Goal: Task Accomplishment & Management: Manage account settings

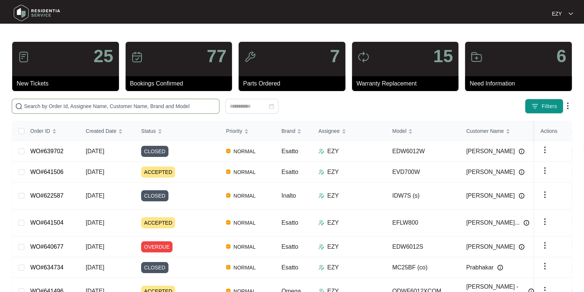
click at [106, 105] on input "text" at bounding box center [120, 106] width 192 height 8
paste input "639702"
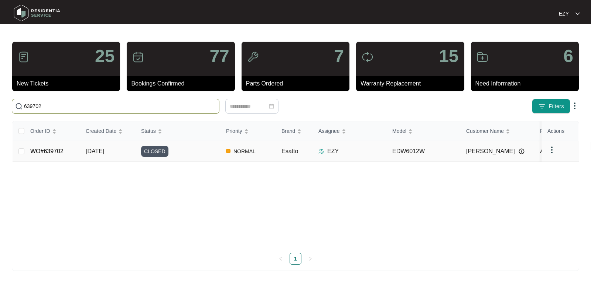
type input "639702"
click at [189, 154] on div "CLOSED" at bounding box center [180, 151] width 79 height 11
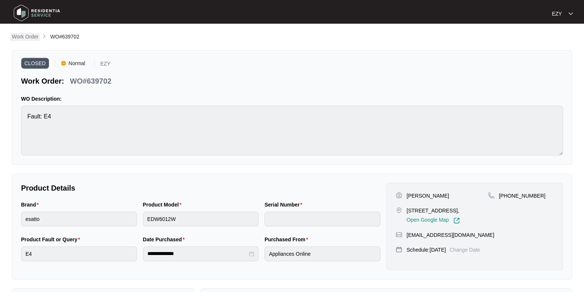
click at [34, 39] on p "Work Order" at bounding box center [25, 36] width 27 height 7
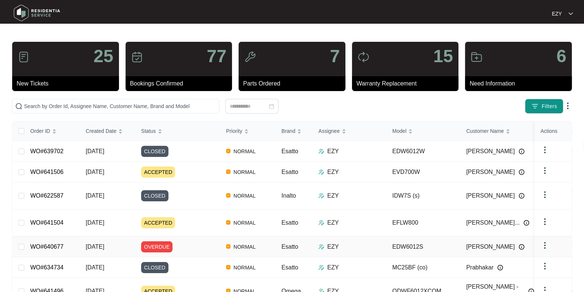
click at [189, 241] on div "OVERDUE" at bounding box center [180, 246] width 79 height 11
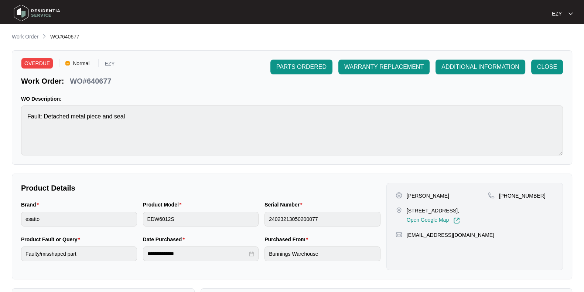
click at [99, 84] on p "WO#640677" at bounding box center [90, 81] width 41 height 10
copy p "640677"
click at [33, 36] on p "Work Order" at bounding box center [25, 36] width 27 height 7
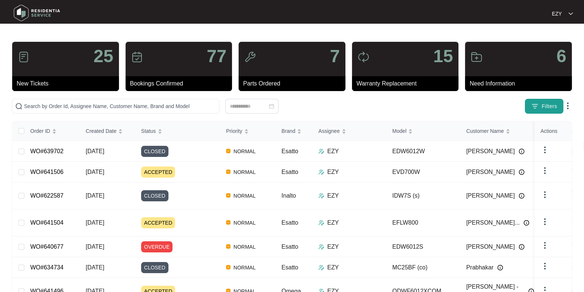
click at [538, 111] on button "Filters" at bounding box center [544, 106] width 38 height 15
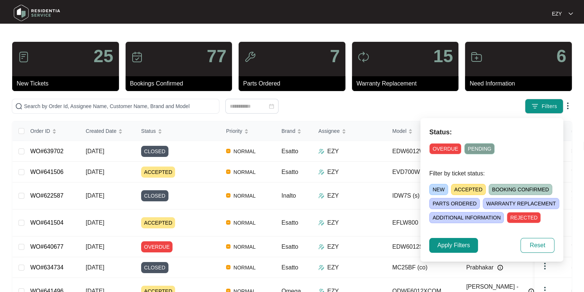
click at [439, 148] on span "OVERDUE" at bounding box center [446, 148] width 32 height 11
click at [457, 249] on button "Apply Filters" at bounding box center [454, 245] width 49 height 15
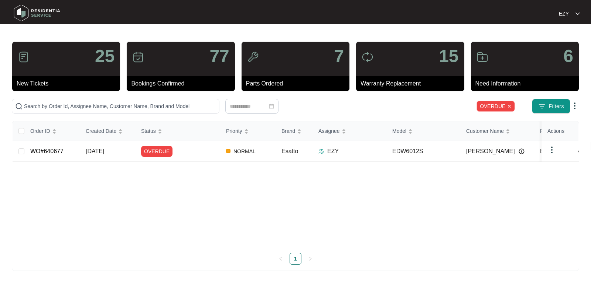
click at [510, 107] on img at bounding box center [510, 106] width 4 height 4
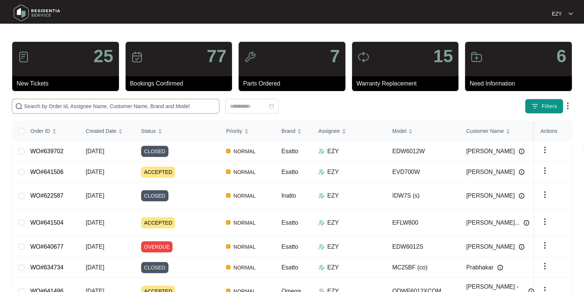
click at [101, 101] on span at bounding box center [116, 106] width 208 height 15
paste input "628034"
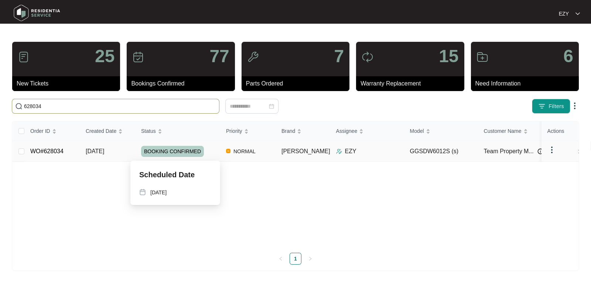
type input "628034"
click at [216, 153] on div "BOOKING CONFIRMED" at bounding box center [180, 151] width 79 height 11
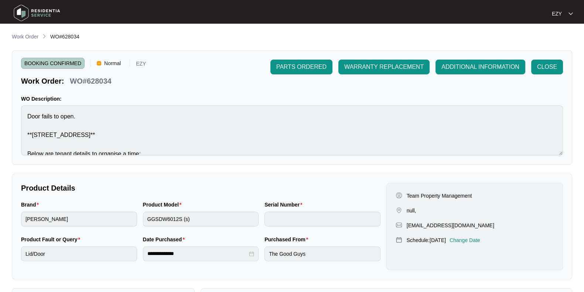
click at [24, 33] on li "Work Order" at bounding box center [25, 37] width 27 height 9
click at [25, 34] on p "Work Order" at bounding box center [25, 36] width 27 height 7
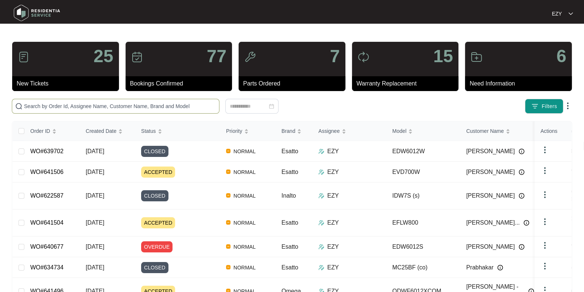
click at [182, 106] on input "text" at bounding box center [120, 106] width 192 height 8
paste input "635009"
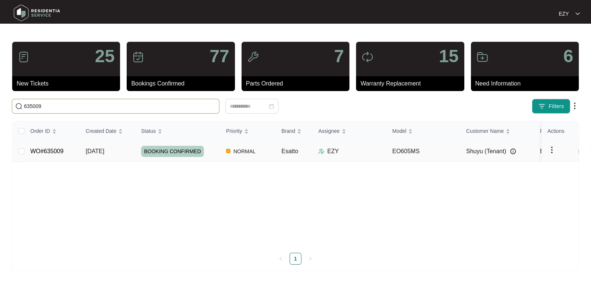
type input "635009"
click at [125, 149] on td "[DATE]" at bounding box center [107, 151] width 55 height 21
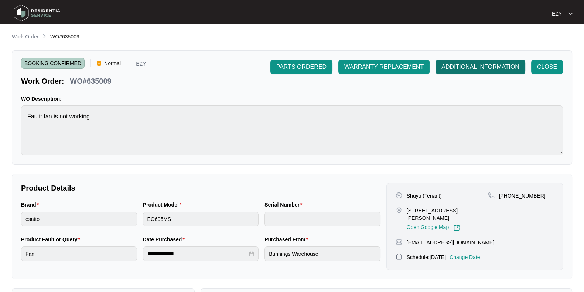
click at [460, 64] on span "ADDITIONAL INFORMATION" at bounding box center [481, 66] width 78 height 9
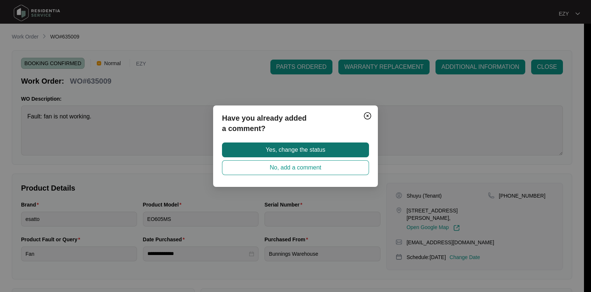
click at [331, 145] on button "Yes, change the status" at bounding box center [295, 149] width 147 height 15
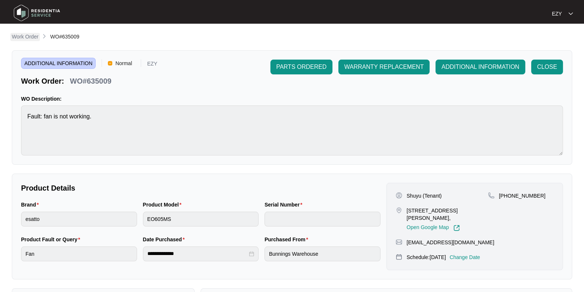
click at [23, 38] on p "Work Order" at bounding box center [25, 36] width 27 height 7
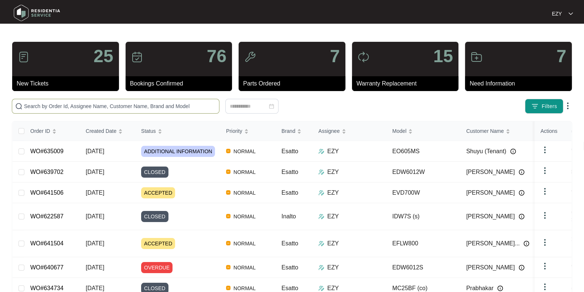
click at [167, 112] on span at bounding box center [116, 106] width 208 height 15
paste input "638855"
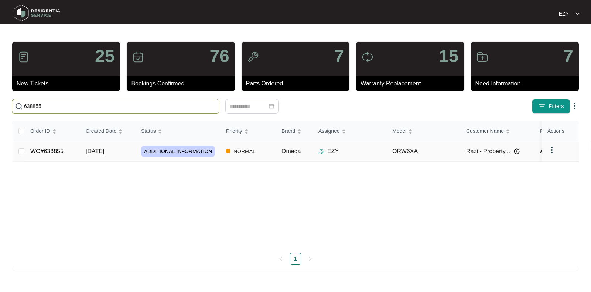
type input "638855"
click at [86, 153] on span "[DATE]" at bounding box center [95, 151] width 18 height 6
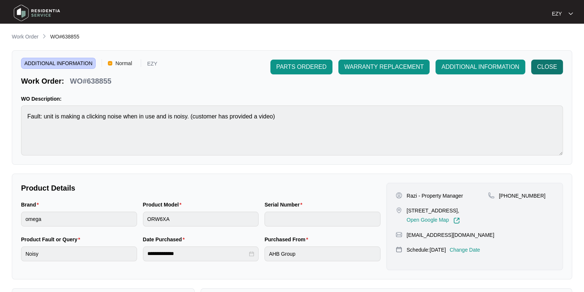
click at [547, 67] on span "CLOSE" at bounding box center [547, 66] width 20 height 9
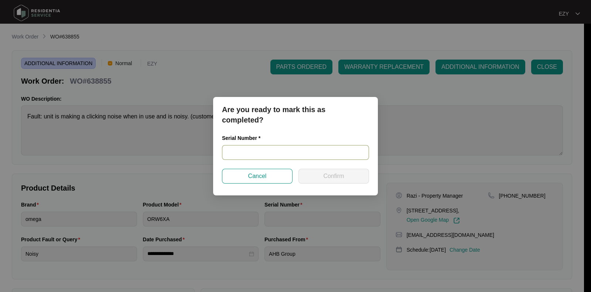
click at [283, 158] on input "text" at bounding box center [295, 152] width 147 height 15
paste input "ORW6XLA T231000499"
type input "ORW6XLA T231000499"
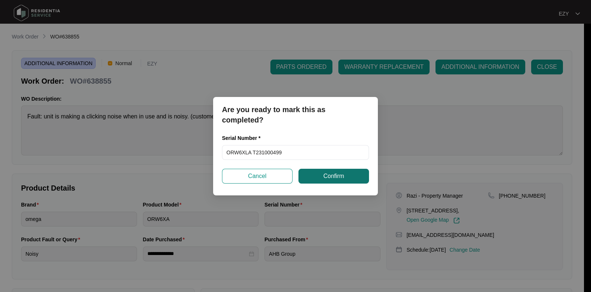
click at [336, 173] on span "Confirm" at bounding box center [333, 176] width 21 height 9
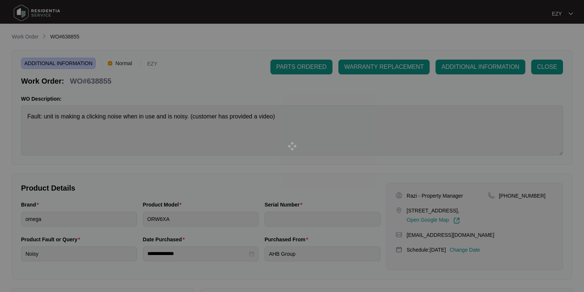
type input "ORW6XLA T231000499"
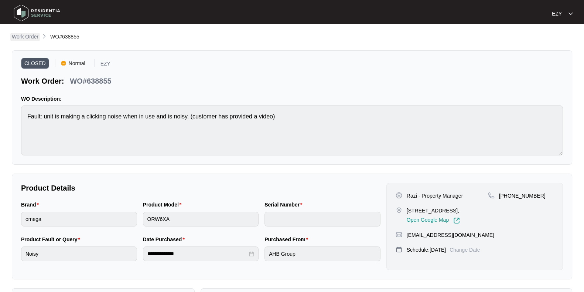
click at [22, 34] on p "Work Order" at bounding box center [25, 36] width 27 height 7
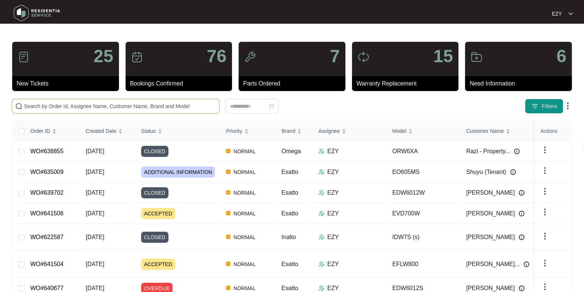
click at [166, 106] on input "text" at bounding box center [120, 106] width 192 height 8
paste input "639533"
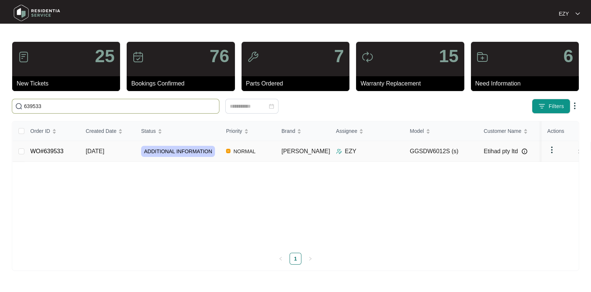
type input "639533"
click at [130, 147] on td "[DATE]" at bounding box center [107, 151] width 55 height 21
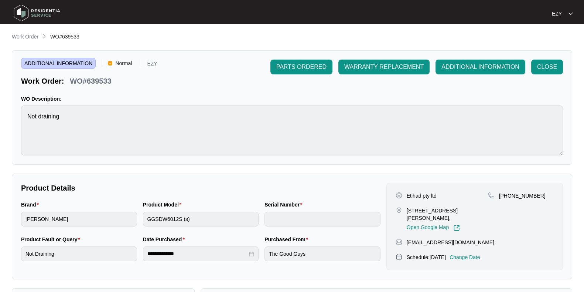
click at [536, 77] on div "PARTS ORDERED WARRANTY REPLACEMENT ADDITIONAL INFORMATION CLOSE" at bounding box center [417, 73] width 293 height 27
click at [536, 74] on button "CLOSE" at bounding box center [548, 67] width 32 height 15
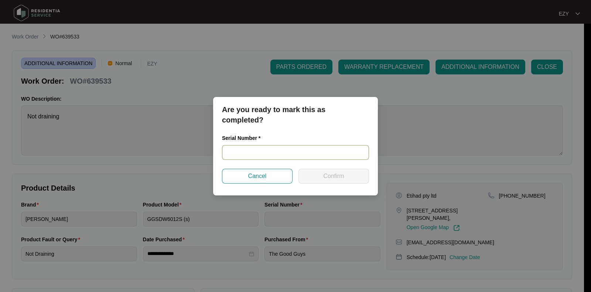
click at [302, 149] on input "text" at bounding box center [295, 152] width 147 height 15
paste input "24034274030200001"
type input "24034274030200001"
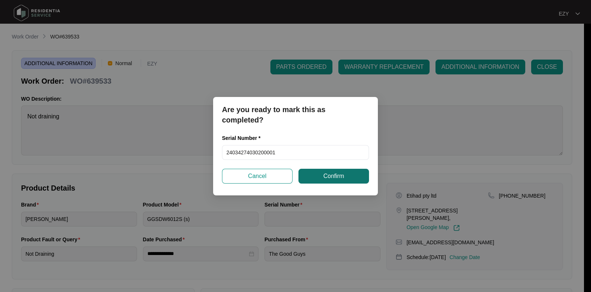
click at [330, 177] on span "Confirm" at bounding box center [333, 176] width 21 height 9
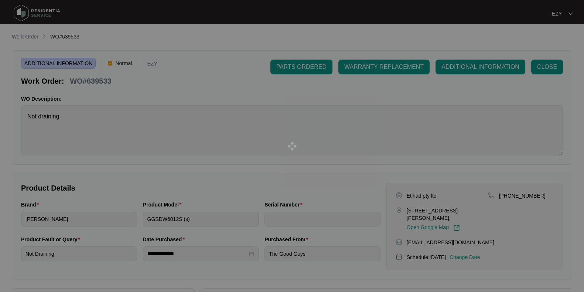
type input "24034274030200001"
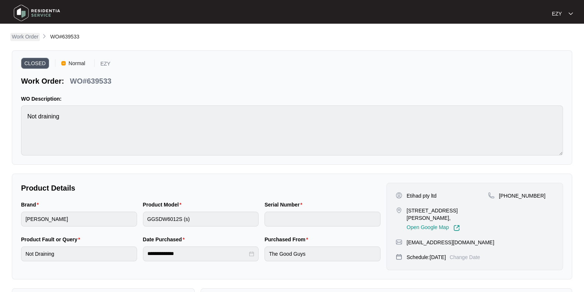
click at [26, 35] on p "Work Order" at bounding box center [25, 36] width 27 height 7
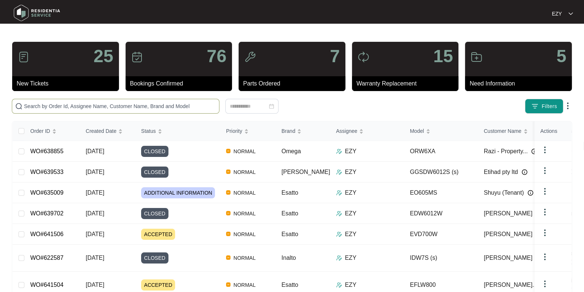
click at [68, 99] on span at bounding box center [116, 106] width 208 height 15
paste input "624181"
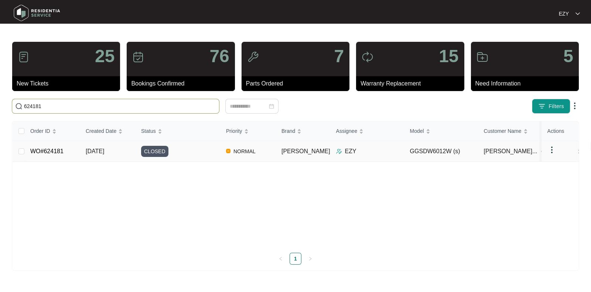
type input "624181"
click at [189, 150] on div "CLOSED" at bounding box center [180, 151] width 79 height 11
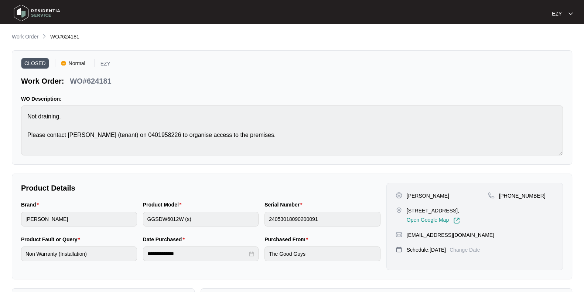
click at [32, 31] on main "**********" at bounding box center [292, 205] width 584 height 411
click at [30, 33] on p "Work Order" at bounding box center [25, 36] width 27 height 7
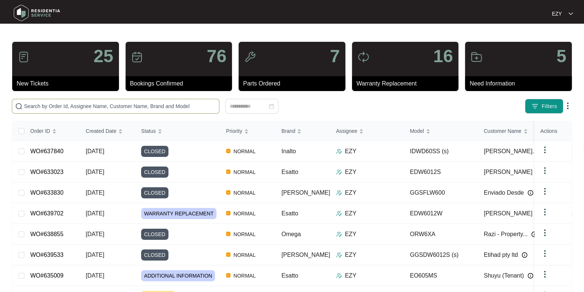
click at [150, 104] on input "text" at bounding box center [120, 106] width 192 height 8
paste input "641475"
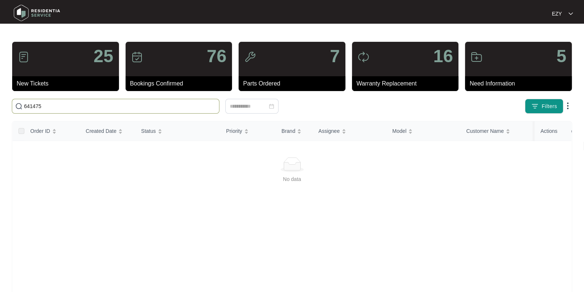
type input "641475"
click at [152, 104] on input "641475" at bounding box center [120, 106] width 192 height 8
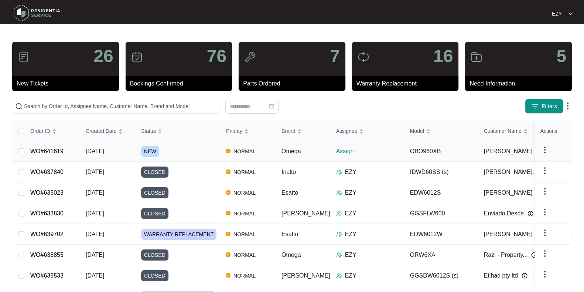
click at [183, 152] on div "NEW" at bounding box center [180, 151] width 79 height 11
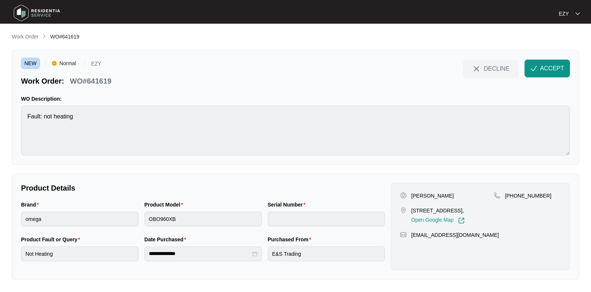
click at [92, 82] on p "WO#641619" at bounding box center [90, 81] width 41 height 10
copy div "WO#641619 DECLINE ACCEPT"
click at [420, 195] on p "[PERSON_NAME]" at bounding box center [432, 195] width 43 height 7
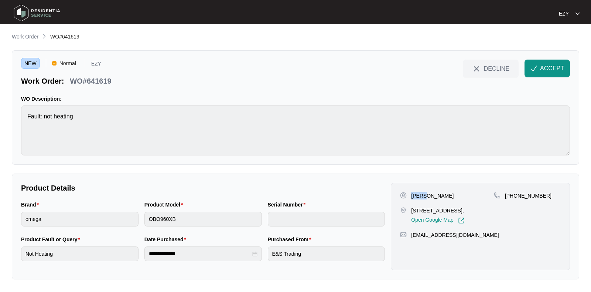
click at [420, 195] on p "[PERSON_NAME]" at bounding box center [432, 195] width 43 height 7
copy p "[PERSON_NAME]"
click at [416, 208] on p "[STREET_ADDRESS]," at bounding box center [437, 210] width 53 height 7
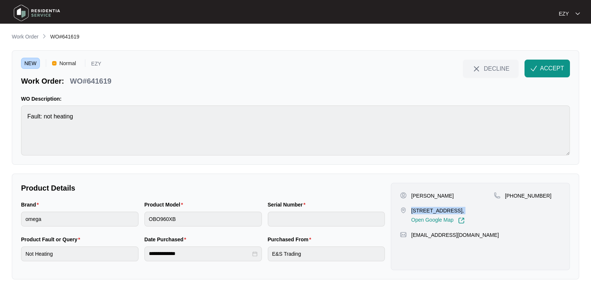
click at [416, 208] on p "[STREET_ADDRESS]," at bounding box center [437, 210] width 53 height 7
copy p "[STREET_ADDRESS],"
drag, startPoint x: 559, startPoint y: 196, endPoint x: 514, endPoint y: 201, distance: 44.7
click at [514, 201] on div "[PHONE_NUMBER]" at bounding box center [527, 208] width 67 height 32
copy p "481744413"
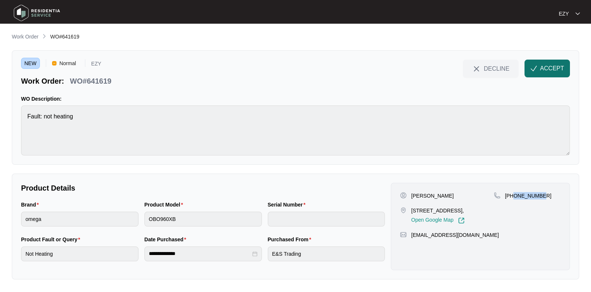
click at [540, 67] on span "ACCEPT" at bounding box center [552, 68] width 24 height 9
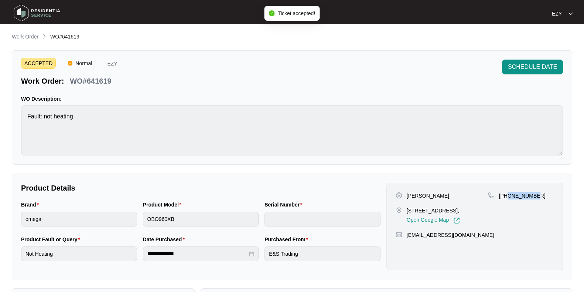
scroll to position [198, 0]
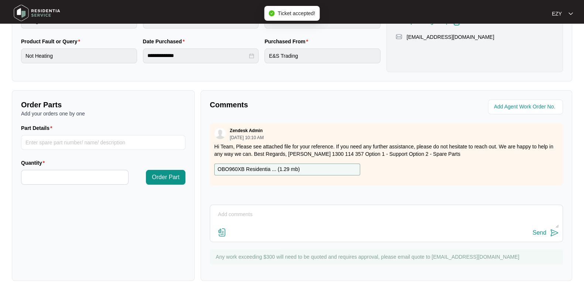
click at [321, 167] on div "OBO960XB Residentia ... ( 1.29 mb )" at bounding box center [287, 169] width 146 height 12
